Goal: Complete application form

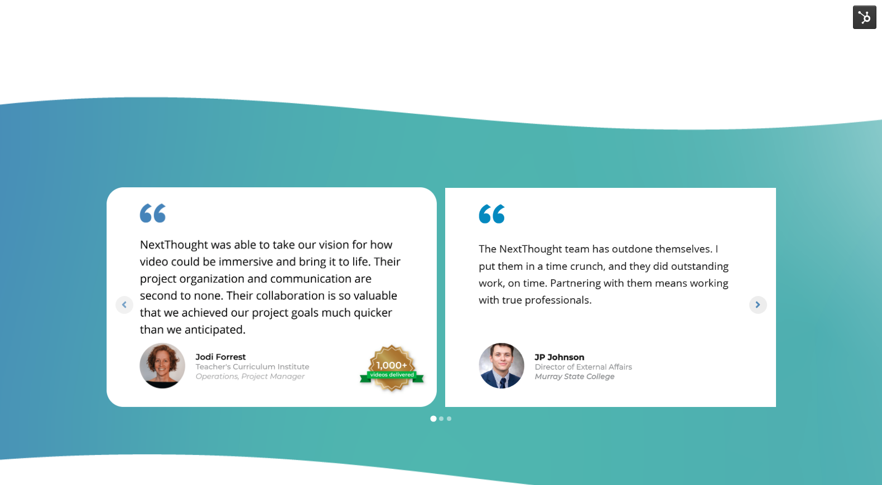
click at [755, 300] on icon "Next slide" at bounding box center [758, 305] width 11 height 11
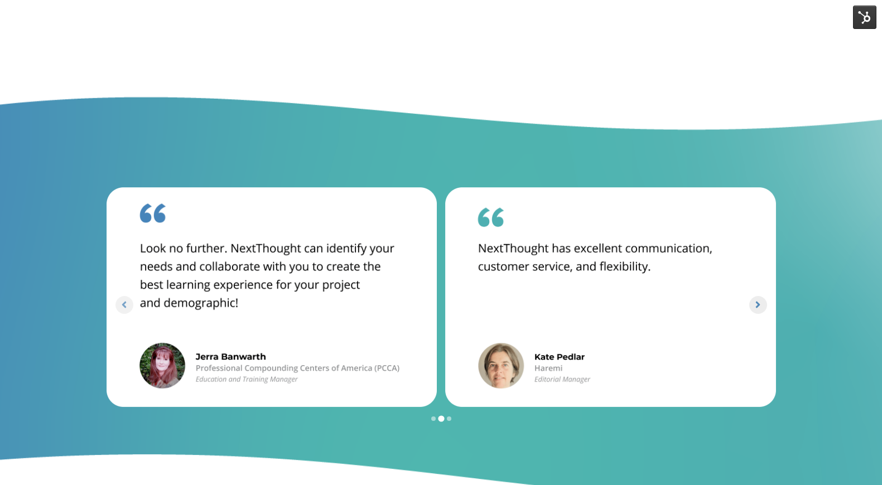
click at [755, 300] on icon "Next slide" at bounding box center [758, 305] width 11 height 11
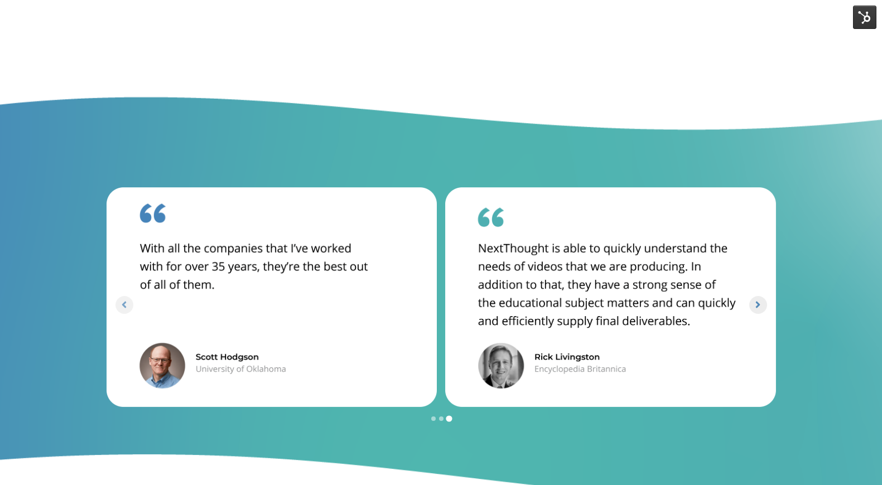
click at [755, 300] on icon "Next slide" at bounding box center [758, 305] width 11 height 11
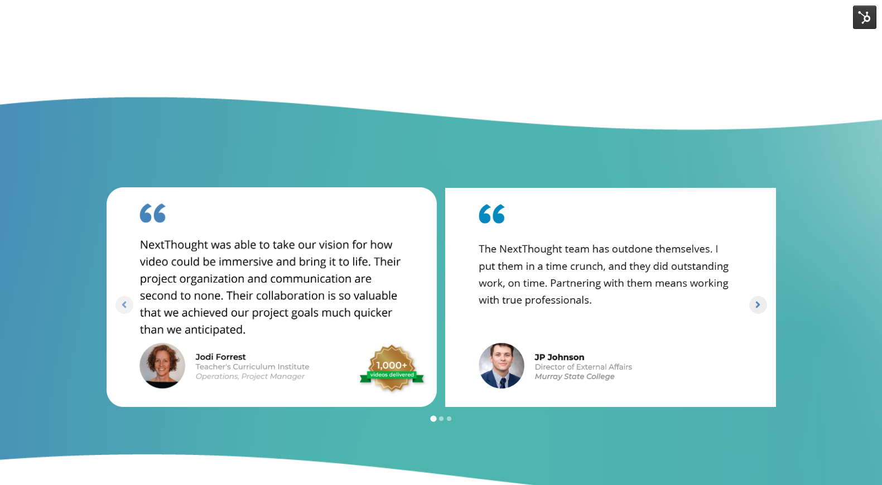
click at [755, 300] on icon "Next slide" at bounding box center [758, 305] width 11 height 11
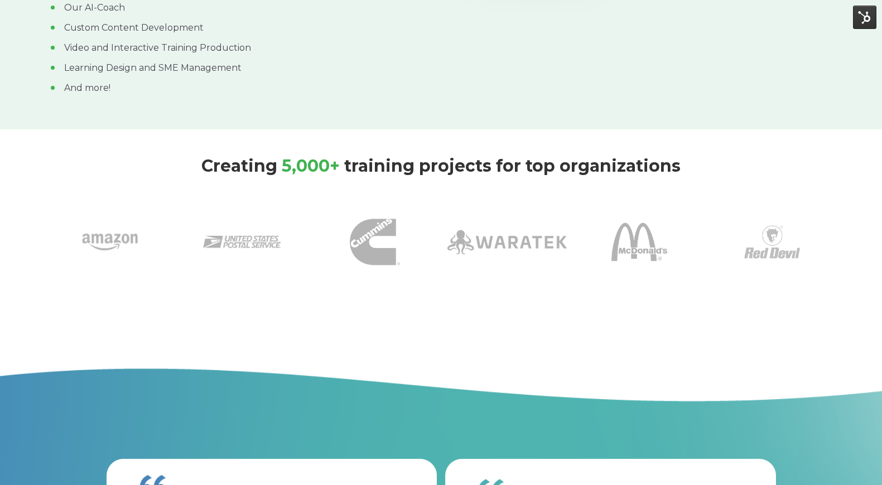
scroll to position [335, 0]
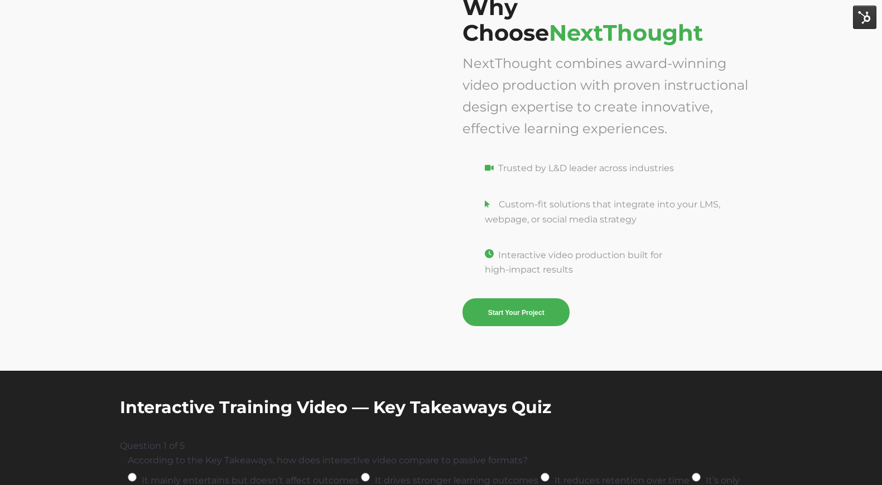
scroll to position [3794, 0]
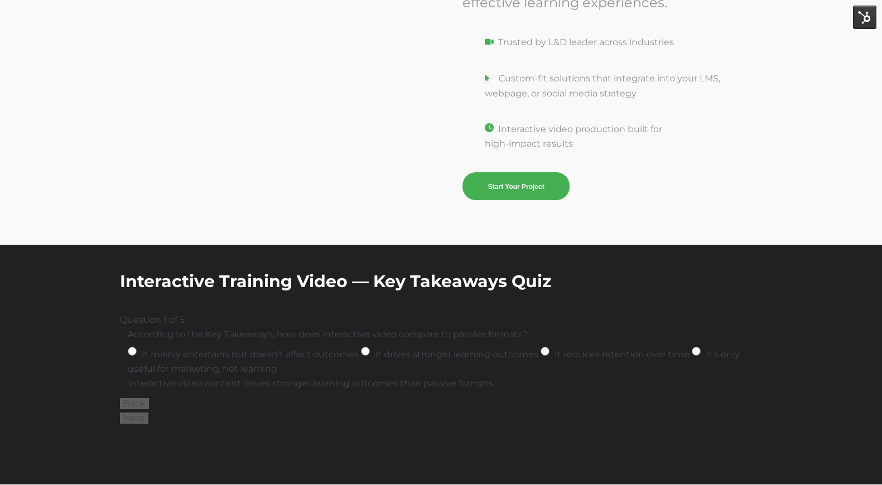
click at [133, 353] on input "It mainly entertains but doesn’t affect outcomes" at bounding box center [132, 351] width 9 height 9
radio input "true"
click at [134, 419] on button "Next" at bounding box center [134, 418] width 28 height 11
click at [297, 353] on input "Quizzes, clickable hotspots, and gamification" at bounding box center [295, 351] width 9 height 9
radio input "true"
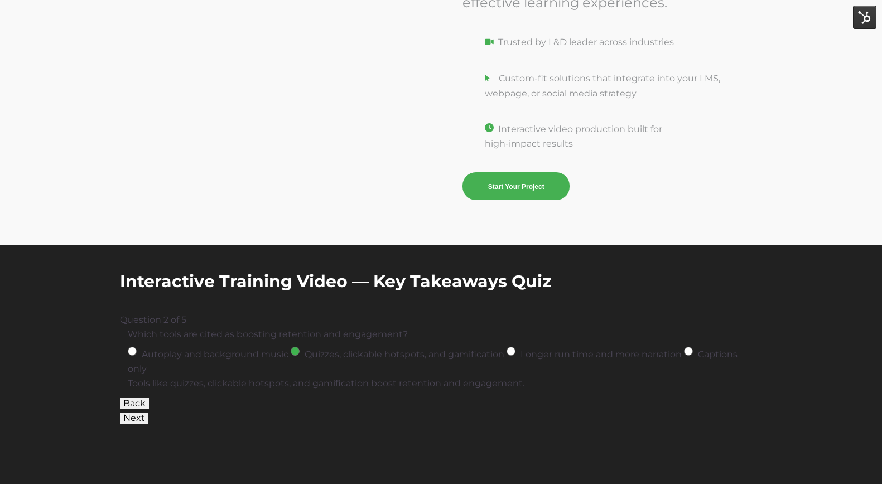
click at [134, 419] on button "Next" at bounding box center [134, 418] width 28 height 11
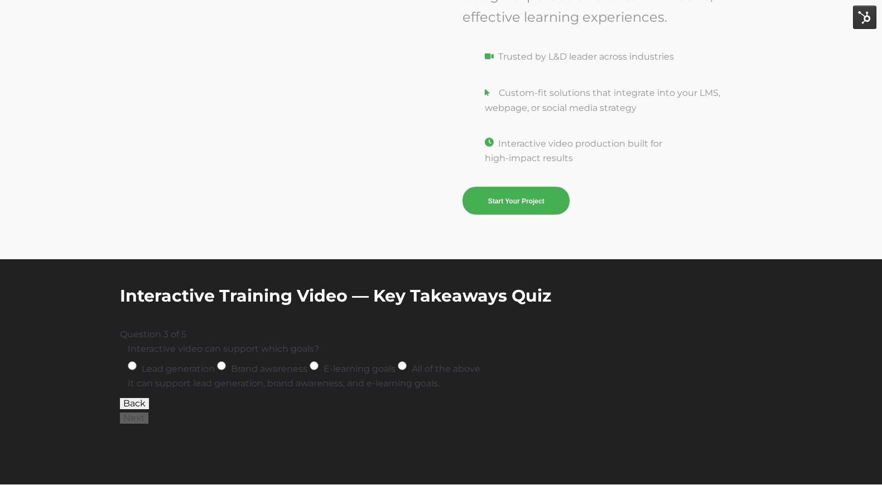
click at [405, 367] on input "All of the above" at bounding box center [402, 366] width 9 height 9
radio input "true"
click at [135, 418] on button "Next" at bounding box center [134, 418] width 28 height 11
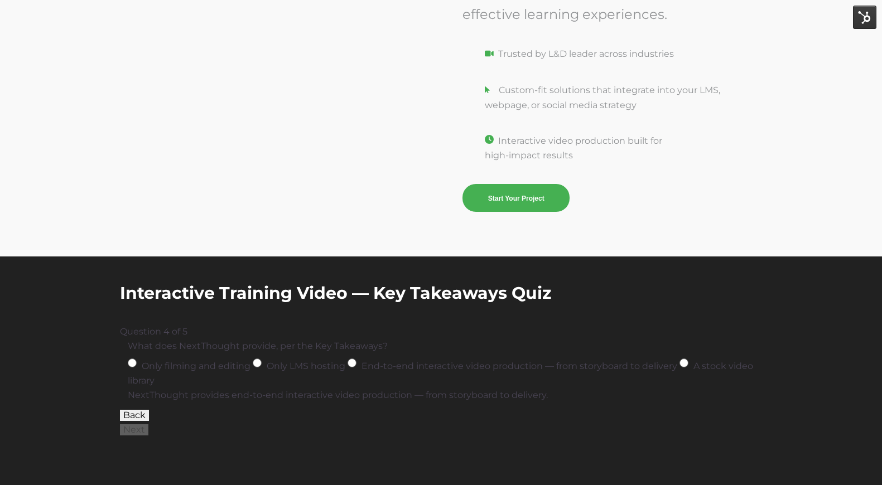
click at [353, 368] on input "End-to-end interactive video production — from storyboard to delivery" at bounding box center [352, 363] width 9 height 9
radio input "true"
click at [137, 432] on button "Next" at bounding box center [134, 430] width 28 height 11
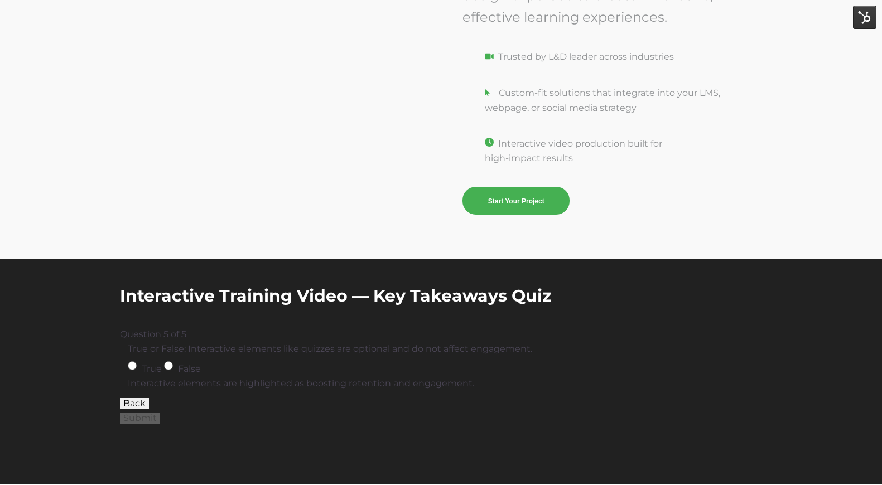
click at [133, 365] on input "True" at bounding box center [132, 366] width 9 height 9
radio input "true"
click at [135, 420] on button "Submit" at bounding box center [140, 418] width 40 height 11
click at [165, 341] on div "Question 5 of 5" at bounding box center [441, 335] width 643 height 15
click at [207, 224] on div "Why Choose NextThought NextThought combines award-winning video production with…" at bounding box center [441, 57] width 882 height 403
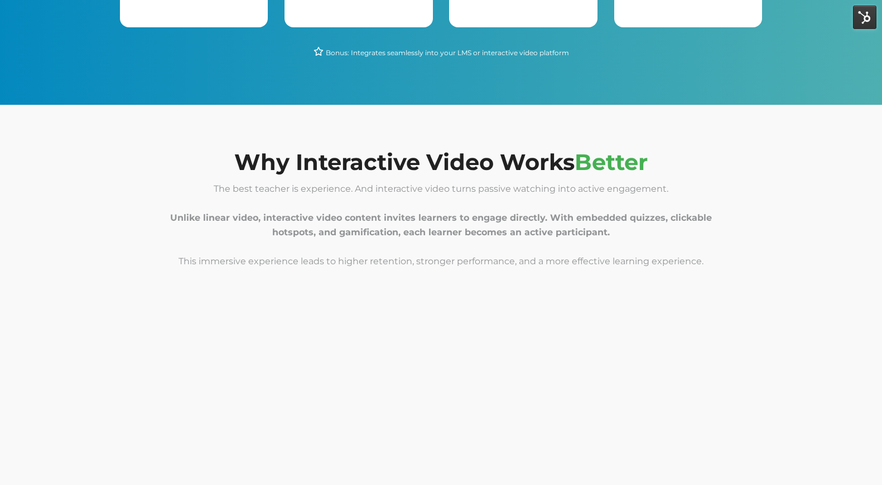
scroll to position [0, 0]
